Goal: Task Accomplishment & Management: Manage account settings

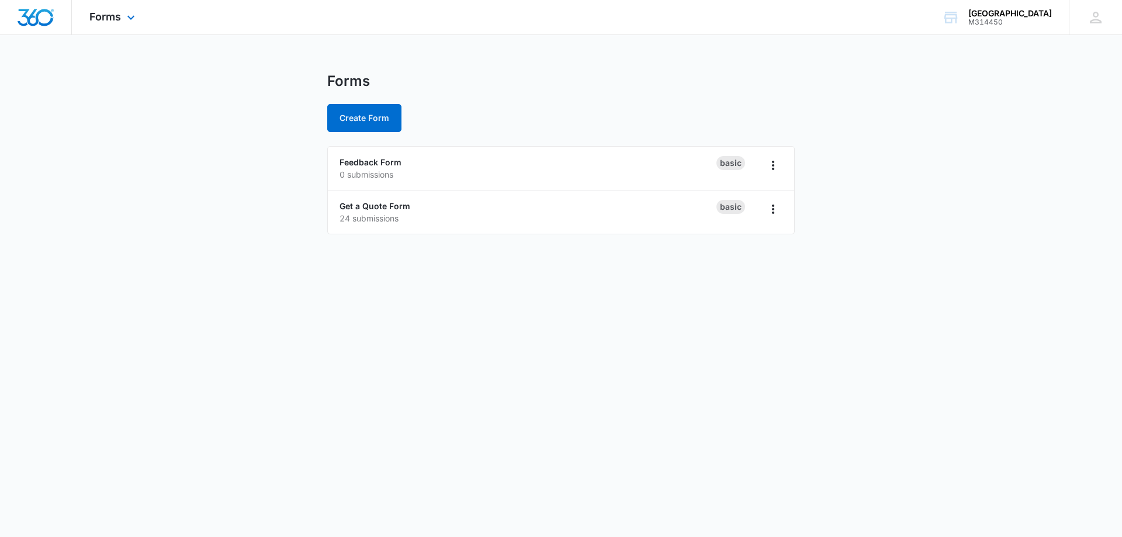
click at [126, 11] on div "Forms Apps Forms CRM Email Social Content Ads Intelligence Files Brand Settings" at bounding box center [114, 17] width 84 height 34
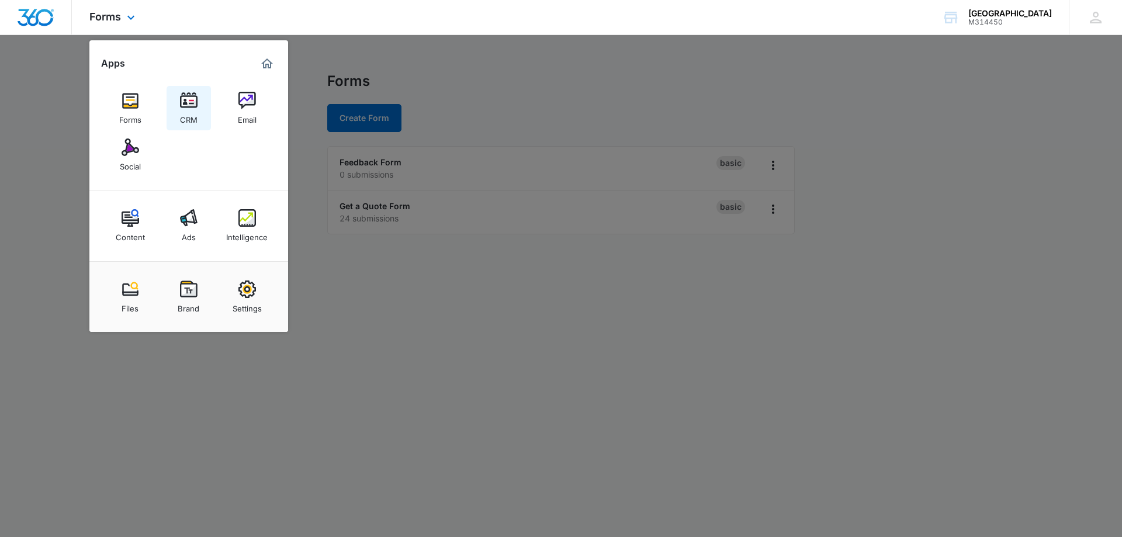
click at [188, 110] on div "CRM" at bounding box center [189, 116] width 18 height 15
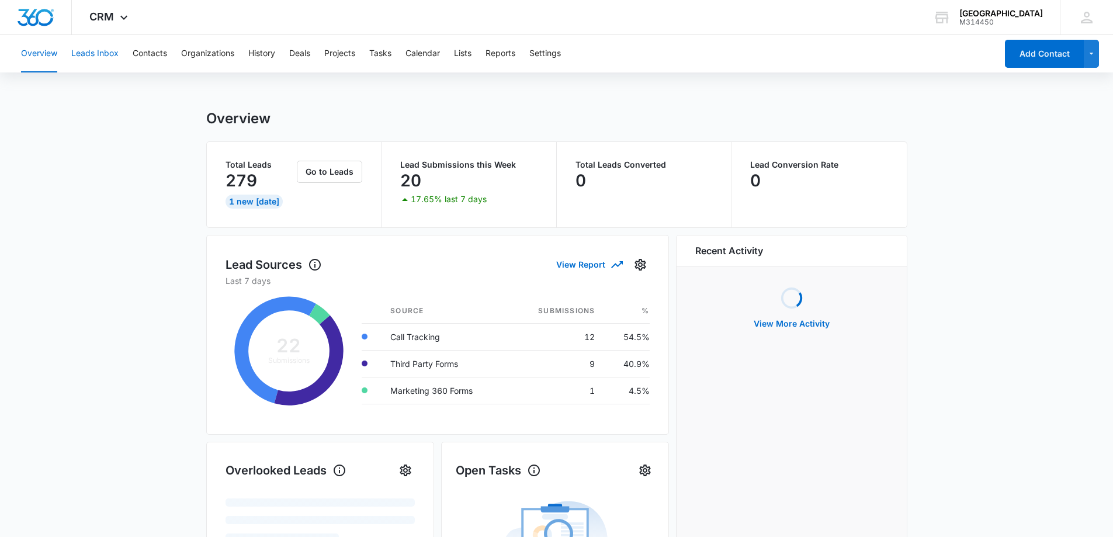
click at [89, 54] on button "Leads Inbox" at bounding box center [94, 53] width 47 height 37
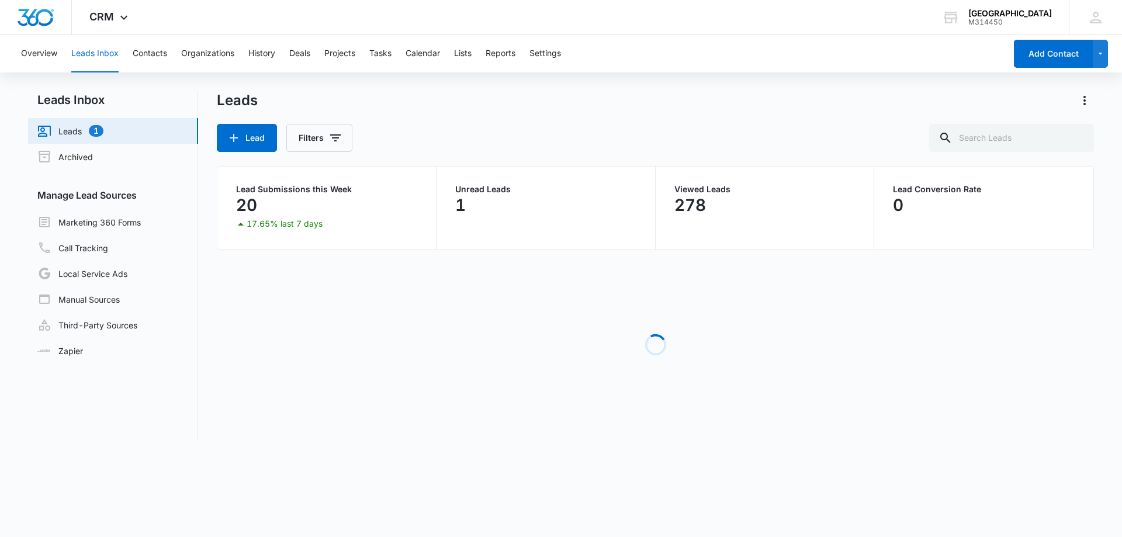
click at [64, 132] on link "Leads 1" at bounding box center [70, 131] width 66 height 14
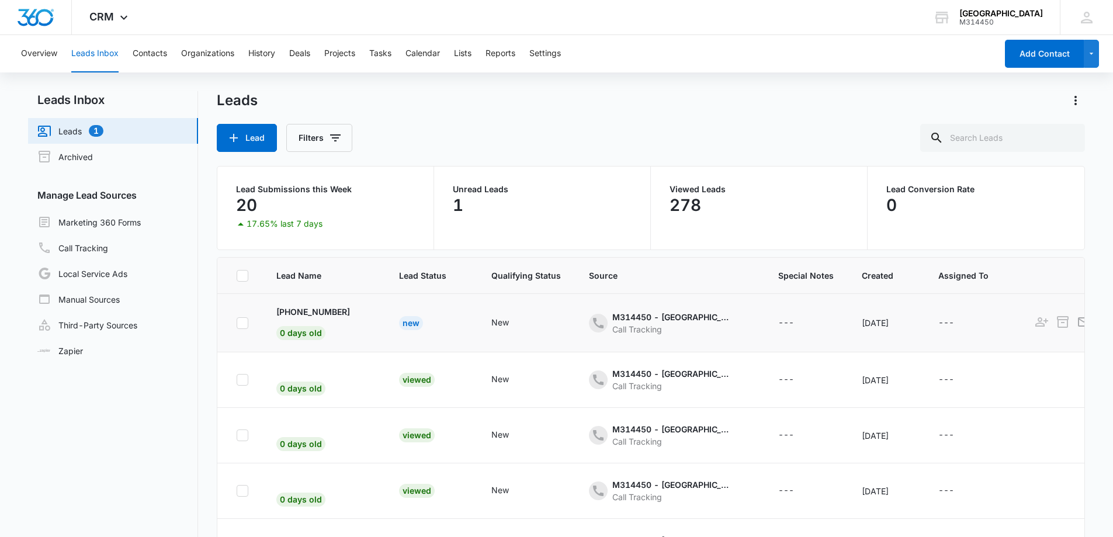
click at [399, 324] on div "New" at bounding box center [411, 323] width 24 height 14
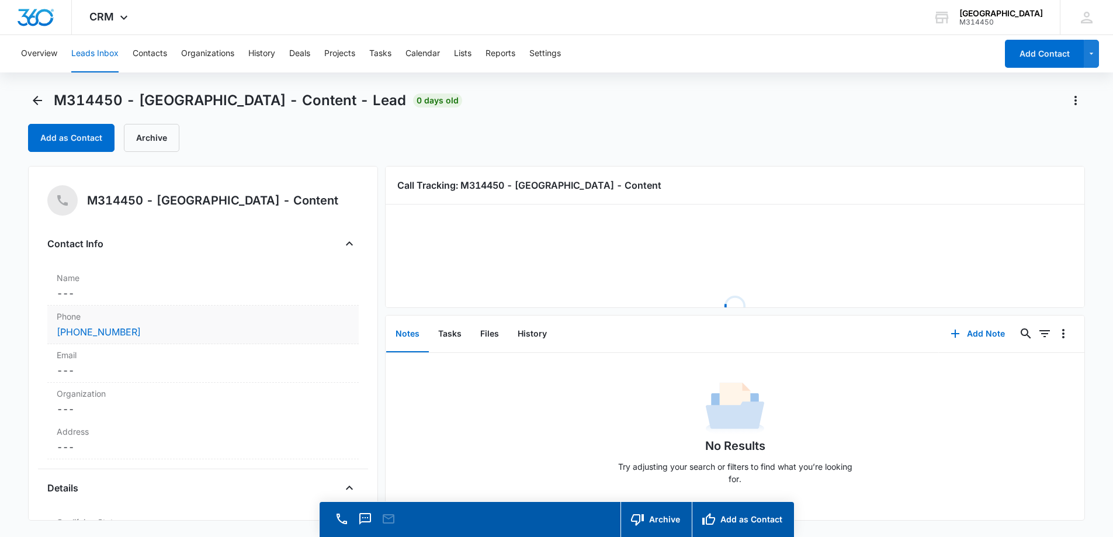
click at [197, 333] on div "[PHONE_NUMBER]" at bounding box center [203, 332] width 293 height 14
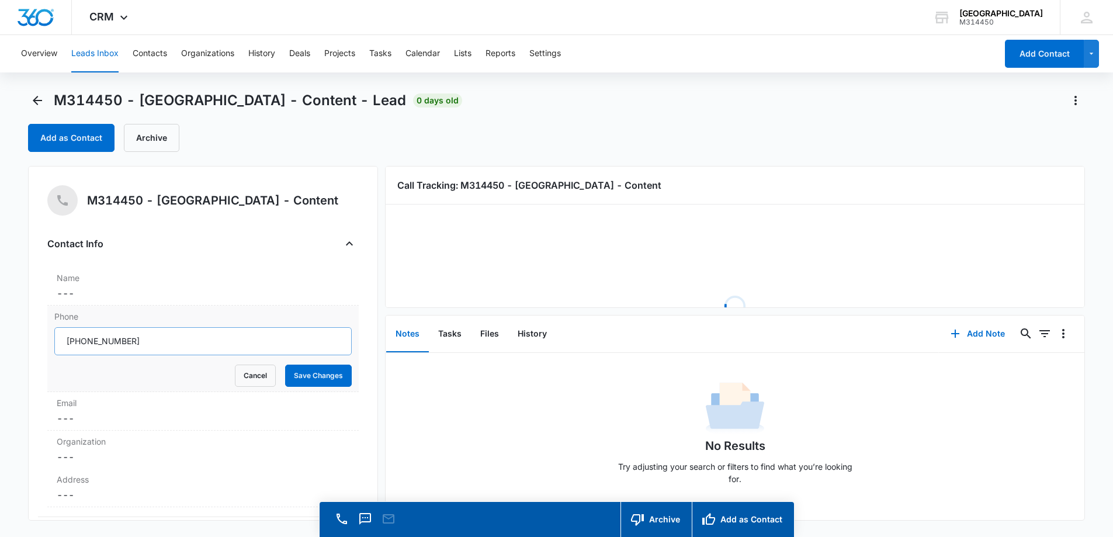
drag, startPoint x: 197, startPoint y: 339, endPoint x: 95, endPoint y: 339, distance: 101.6
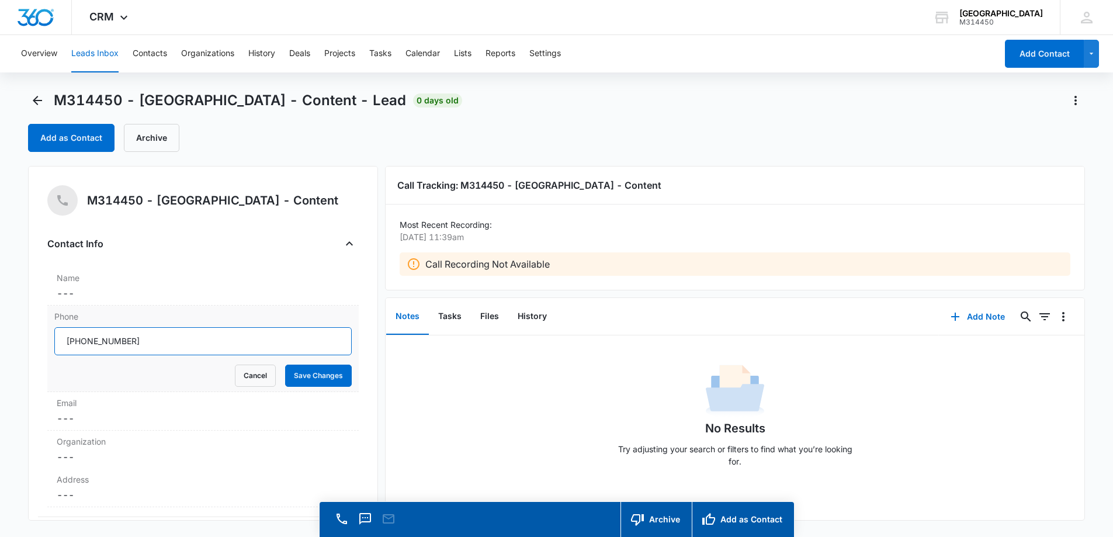
drag, startPoint x: 78, startPoint y: 338, endPoint x: 145, endPoint y: 339, distance: 67.8
click at [145, 339] on input "Phone" at bounding box center [202, 341] width 297 height 28
